Goal: Task Accomplishment & Management: Manage account settings

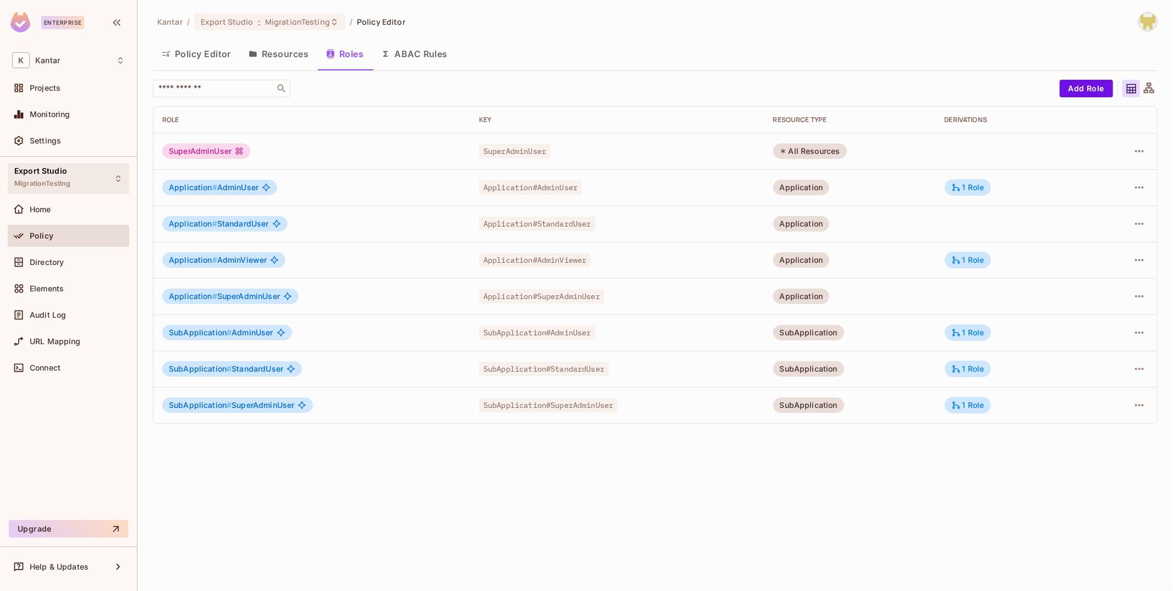
click at [72, 169] on div "Export Studio MigrationTesting" at bounding box center [69, 178] width 122 height 30
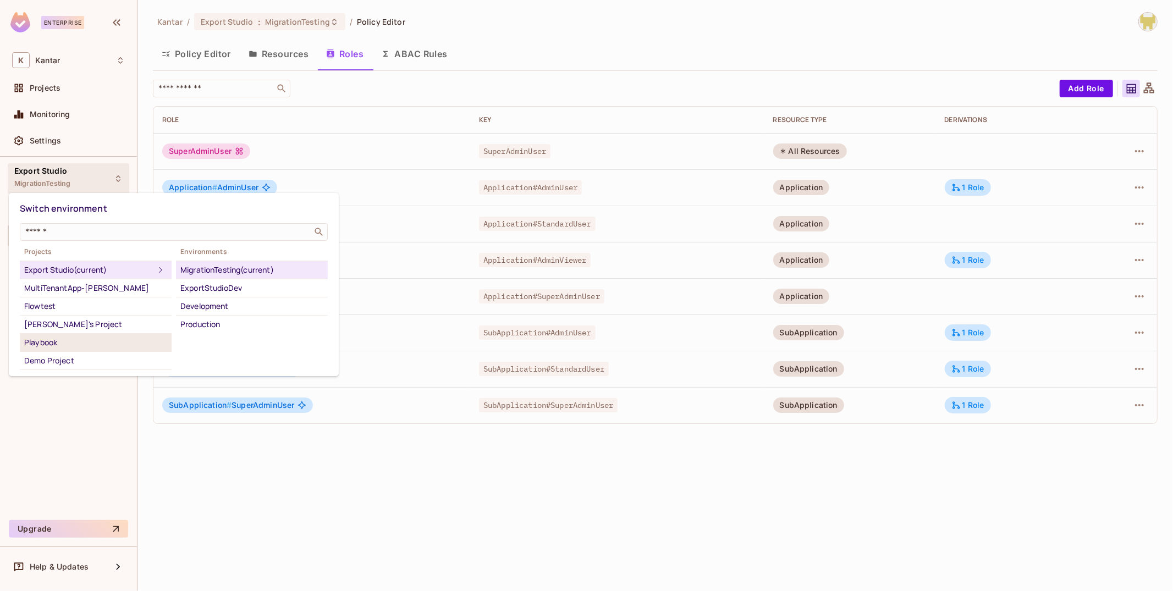
click at [110, 338] on div "Playbook" at bounding box center [95, 342] width 143 height 13
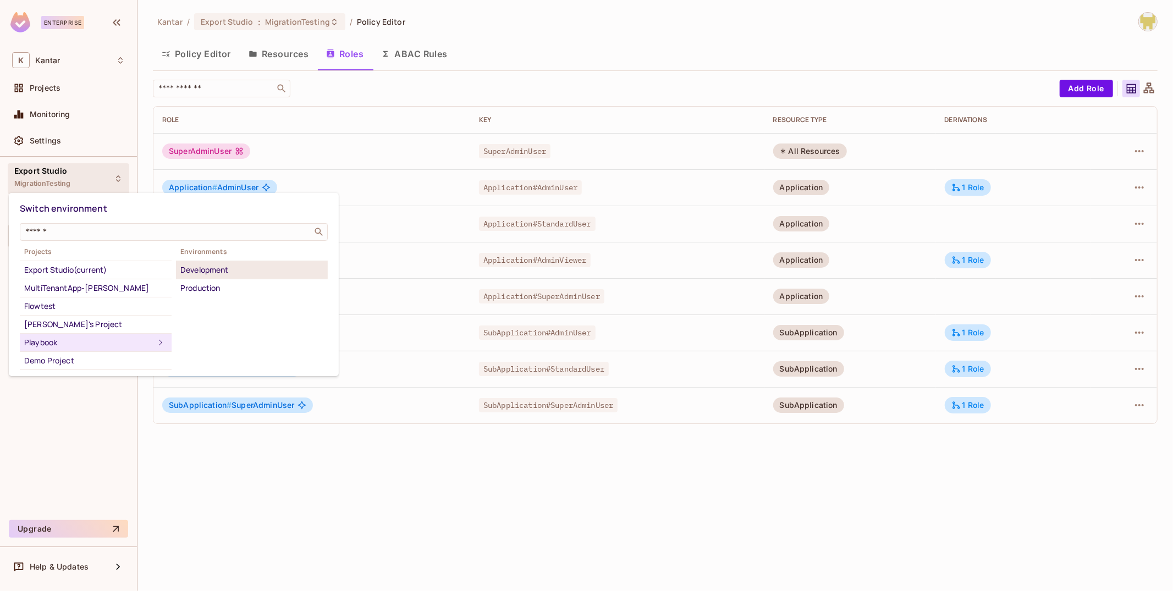
click at [213, 274] on div "Development" at bounding box center [251, 269] width 143 height 13
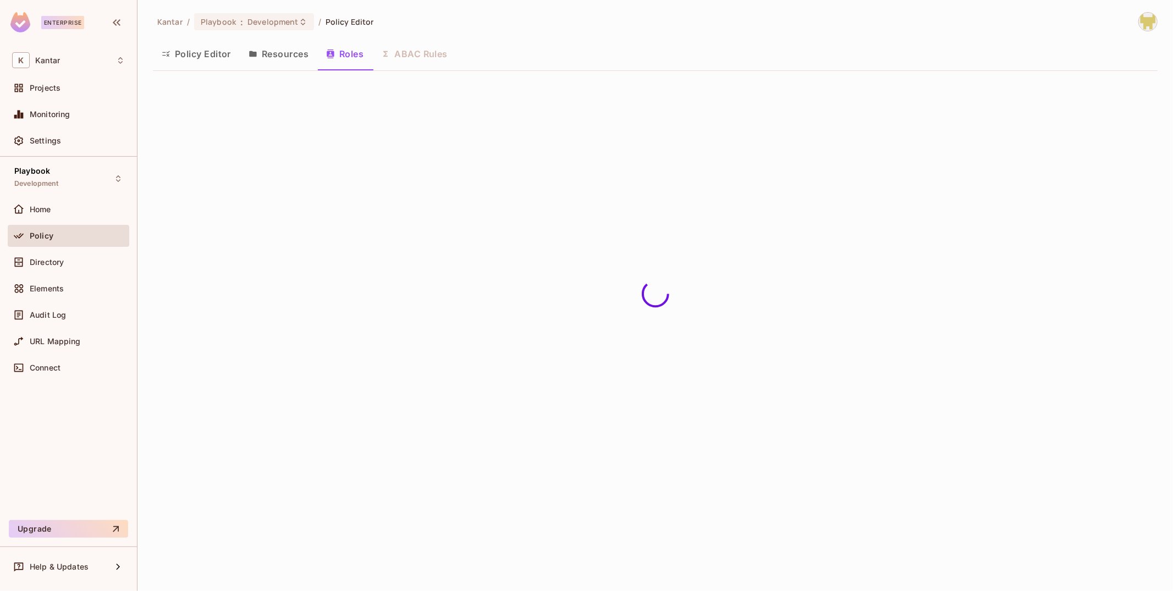
click at [59, 267] on div "Directory" at bounding box center [68, 262] width 113 height 13
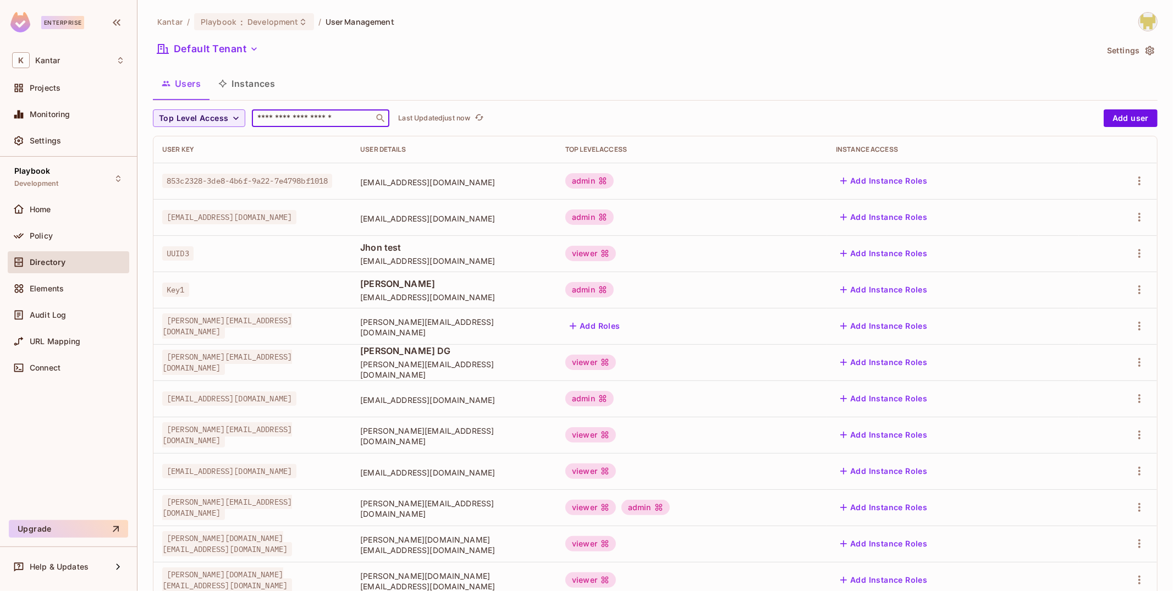
click at [300, 119] on input "text" at bounding box center [313, 118] width 116 height 11
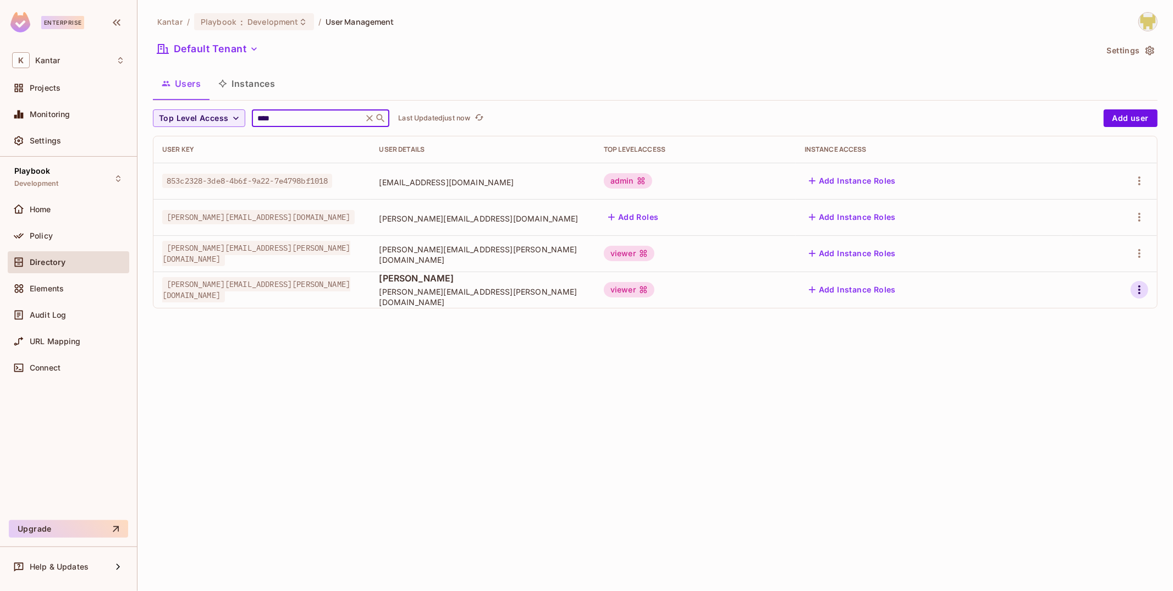
type input "****"
click at [1137, 287] on icon "button" at bounding box center [1139, 289] width 13 height 13
click at [1095, 338] on div "Edit Attributes" at bounding box center [1102, 338] width 54 height 11
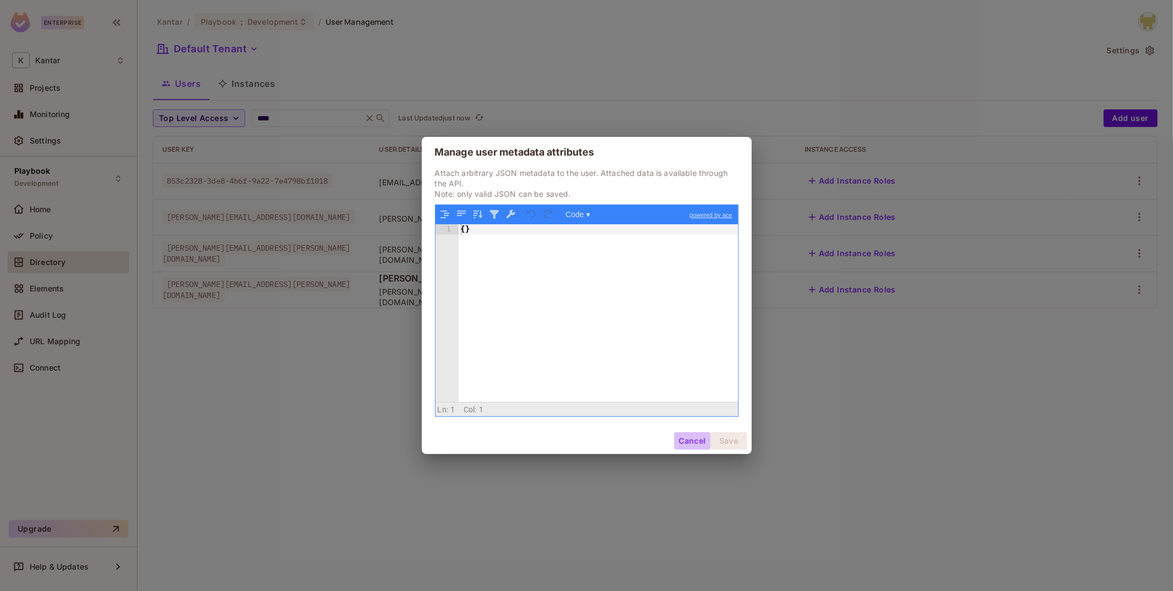
click at [684, 448] on button "Cancel" at bounding box center [692, 441] width 36 height 18
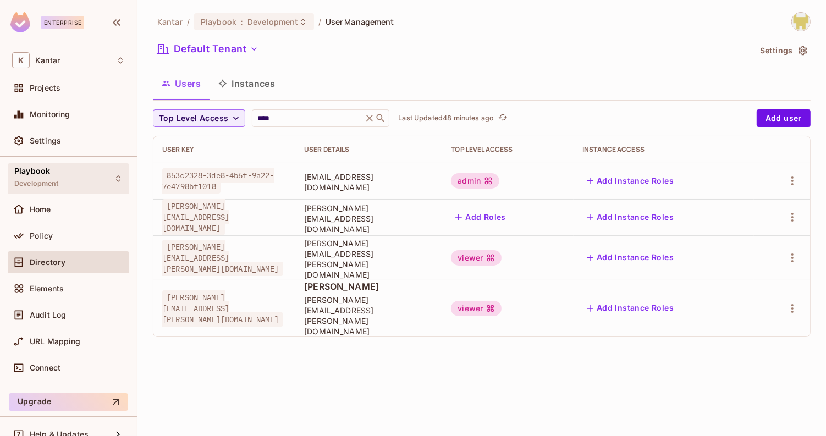
click at [85, 187] on div "Playbook Development" at bounding box center [69, 178] width 122 height 30
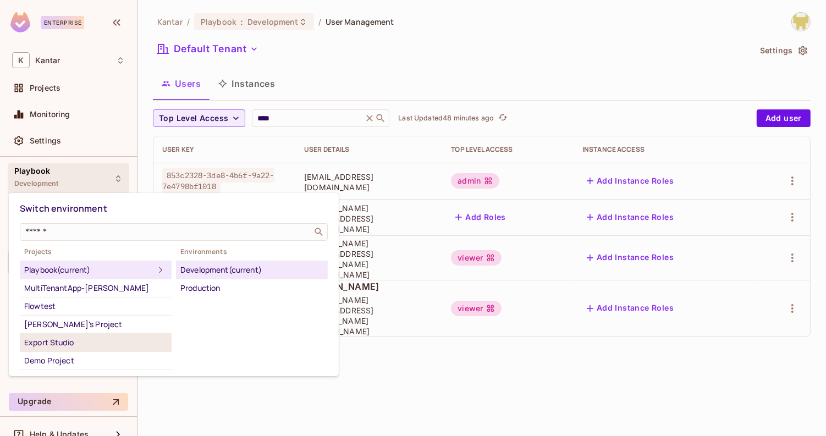
click at [104, 342] on div "Export Studio" at bounding box center [95, 342] width 143 height 13
click at [88, 339] on div "Export Studio" at bounding box center [95, 342] width 143 height 13
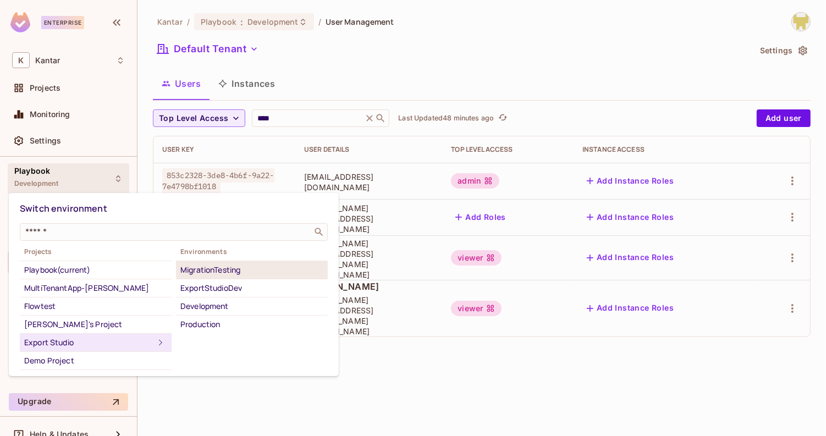
click at [233, 268] on div "MigrationTesting" at bounding box center [251, 269] width 143 height 13
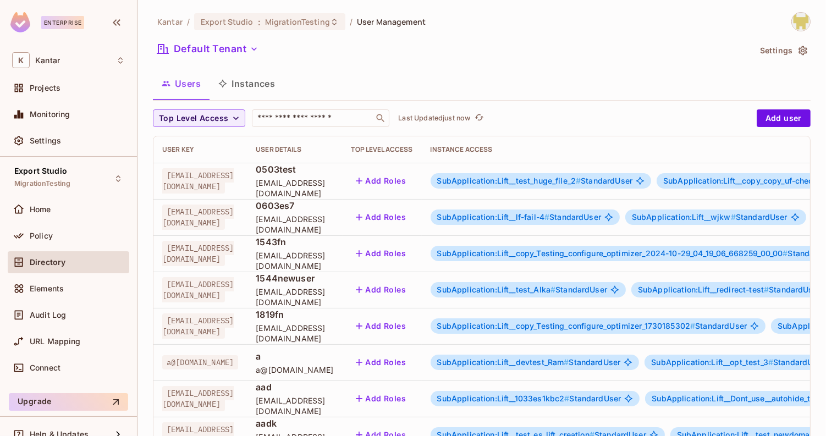
click at [263, 81] on button "Instances" at bounding box center [247, 84] width 74 height 28
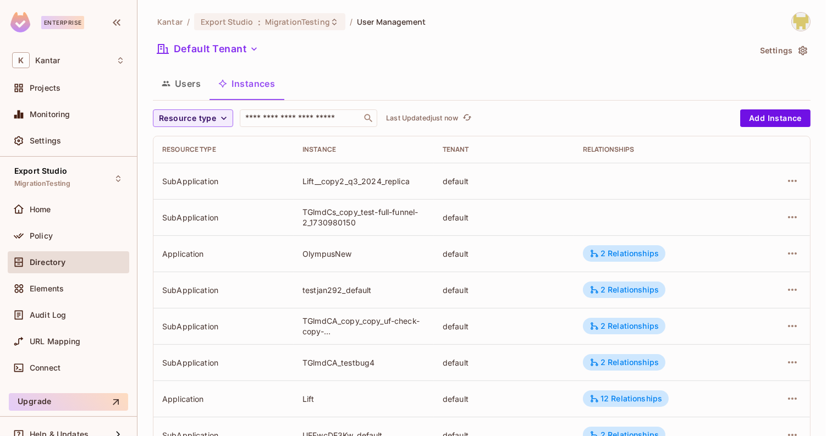
click at [199, 81] on button "Users" at bounding box center [181, 84] width 57 height 28
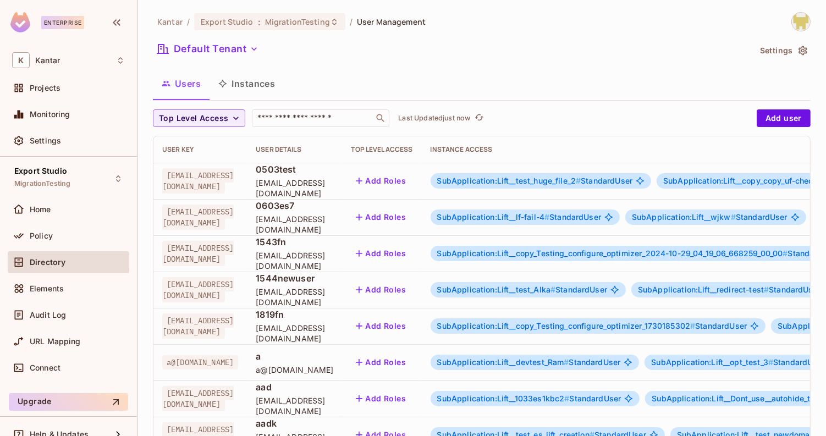
click at [315, 107] on div "Kantar / Export Studio : MigrationTesting / User Management Default Tenant Sett…" at bounding box center [482, 387] width 658 height 751
click at [316, 113] on input "text" at bounding box center [313, 118] width 116 height 11
type input "****"
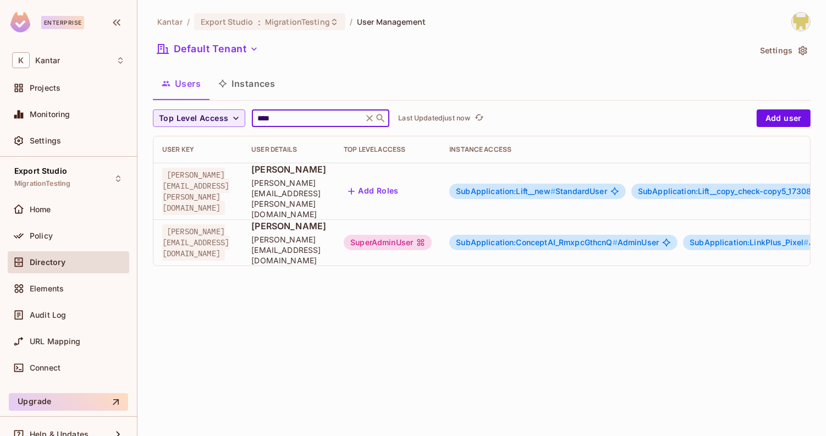
click at [390, 88] on div "Users Instances" at bounding box center [482, 84] width 658 height 28
click at [558, 238] on span "SubApplication:ConceptAI_RmxpcGthcnQ #" at bounding box center [537, 242] width 162 height 9
